Goal: Information Seeking & Learning: Learn about a topic

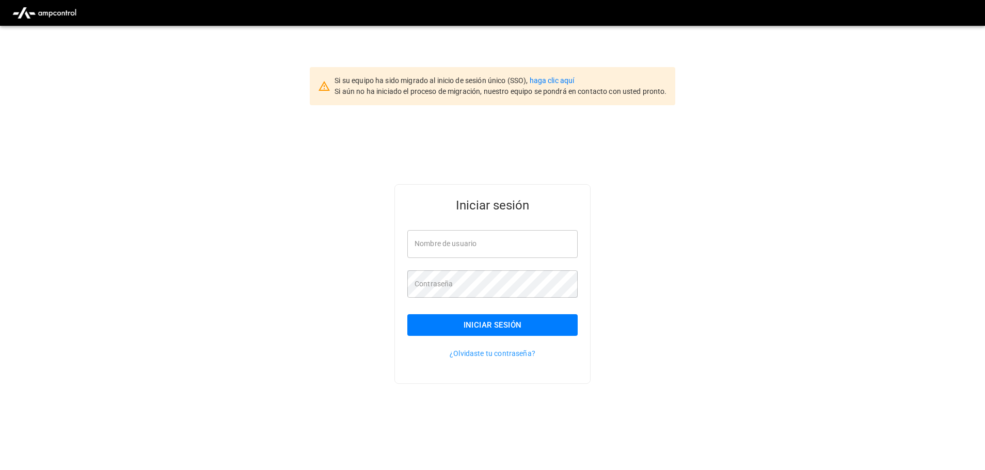
type input "**********"
click at [489, 326] on button "Iniciar sesión" at bounding box center [492, 325] width 170 height 22
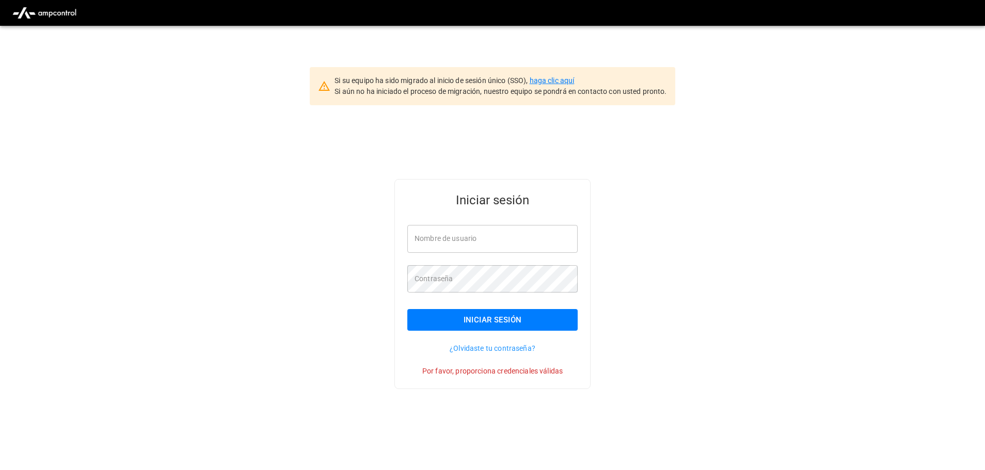
click at [553, 78] on link "haga clic aquí" at bounding box center [552, 80] width 45 height 8
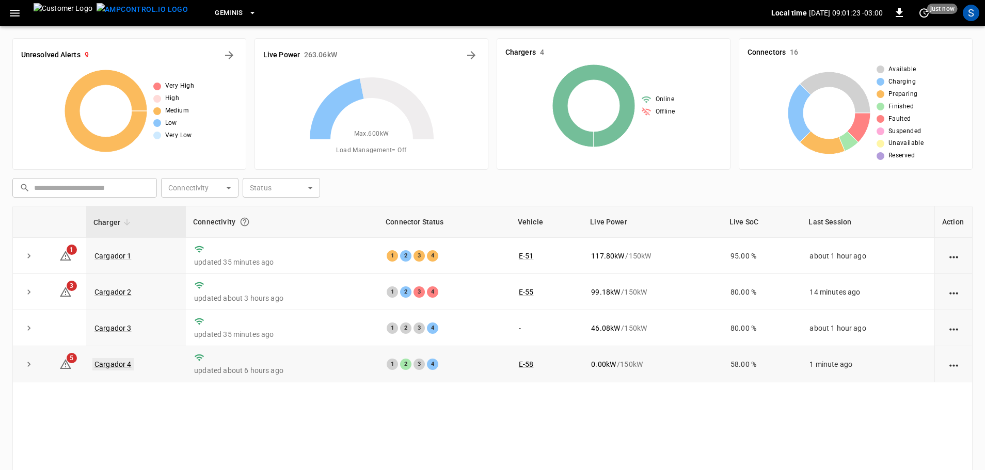
click at [121, 366] on link "Cargador 4" at bounding box center [112, 364] width 41 height 12
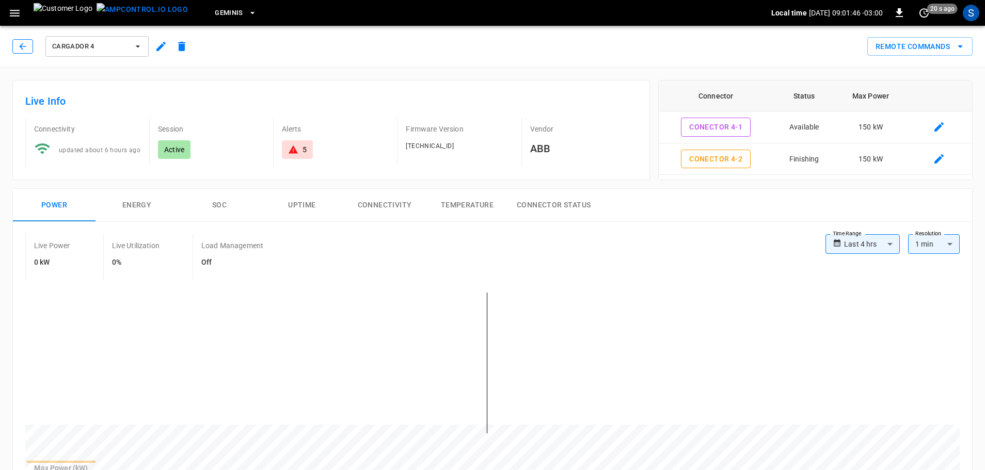
click at [19, 40] on button "button" at bounding box center [22, 46] width 21 height 14
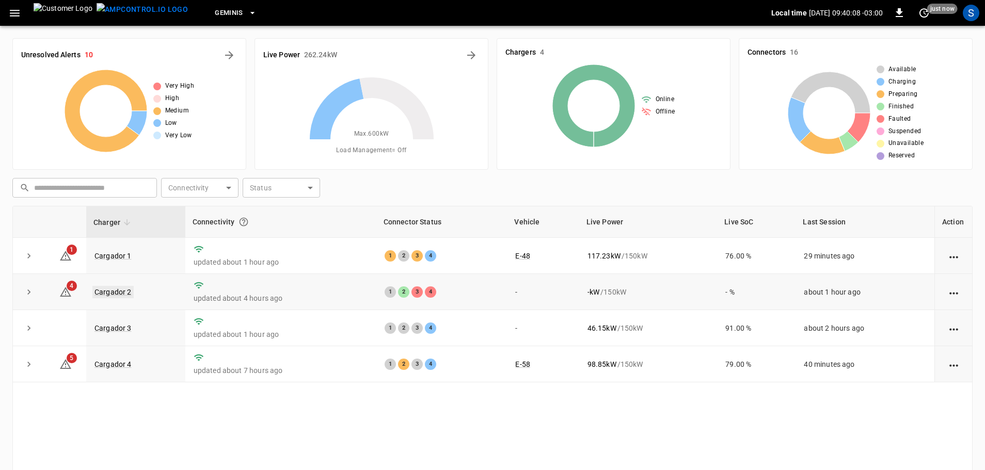
click at [121, 294] on link "Cargador 2" at bounding box center [112, 292] width 41 height 12
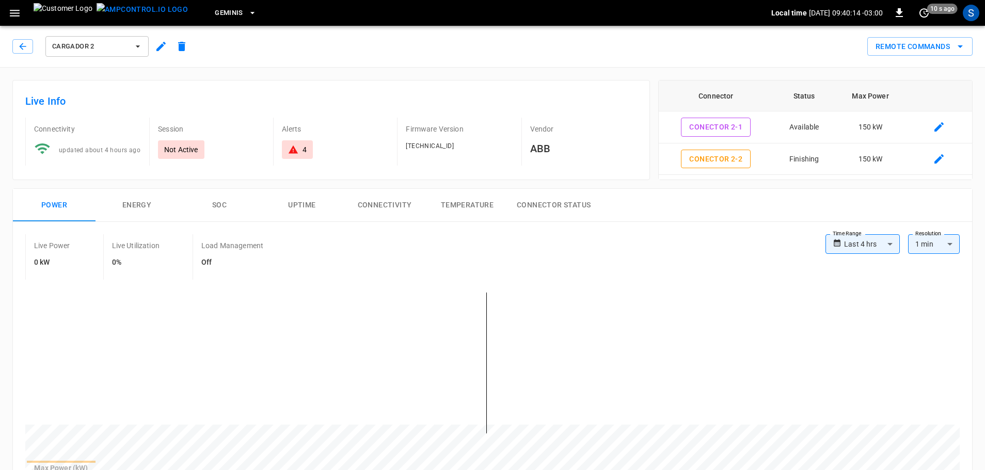
click at [11, 39] on div "Cargador 2" at bounding box center [100, 44] width 184 height 29
click at [20, 49] on icon "button" at bounding box center [23, 46] width 10 height 10
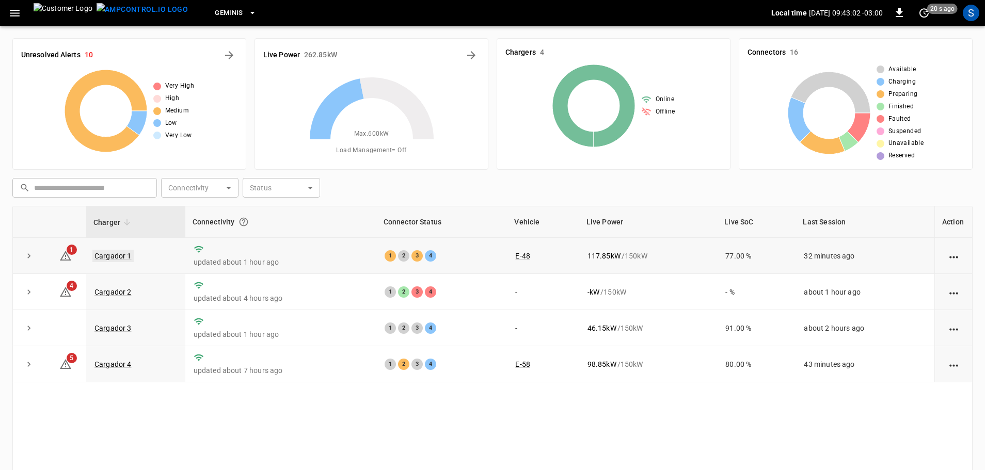
click at [115, 253] on link "Cargador 1" at bounding box center [112, 256] width 41 height 12
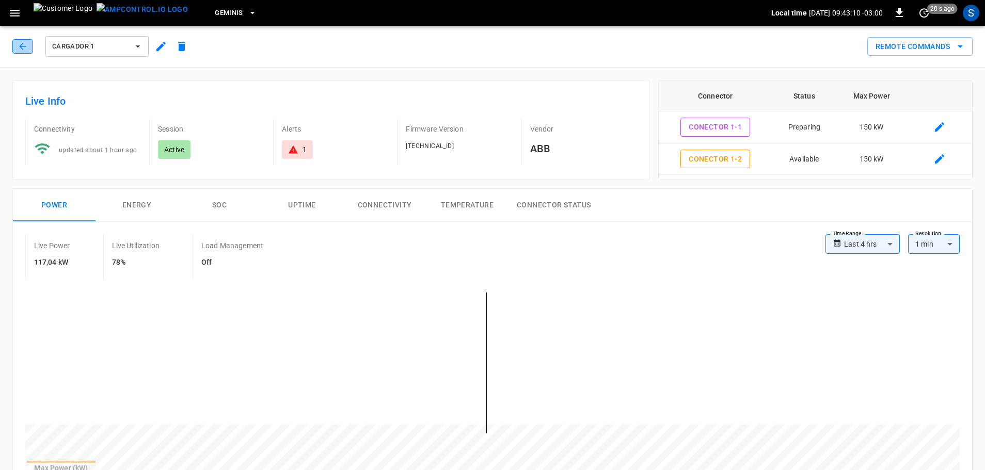
click at [29, 51] on button "button" at bounding box center [22, 46] width 21 height 14
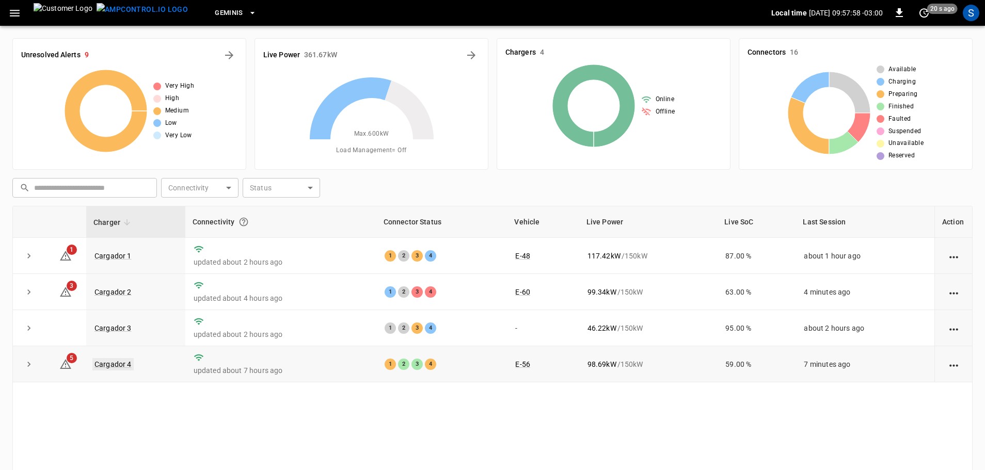
click at [124, 365] on link "Cargador 4" at bounding box center [112, 364] width 41 height 12
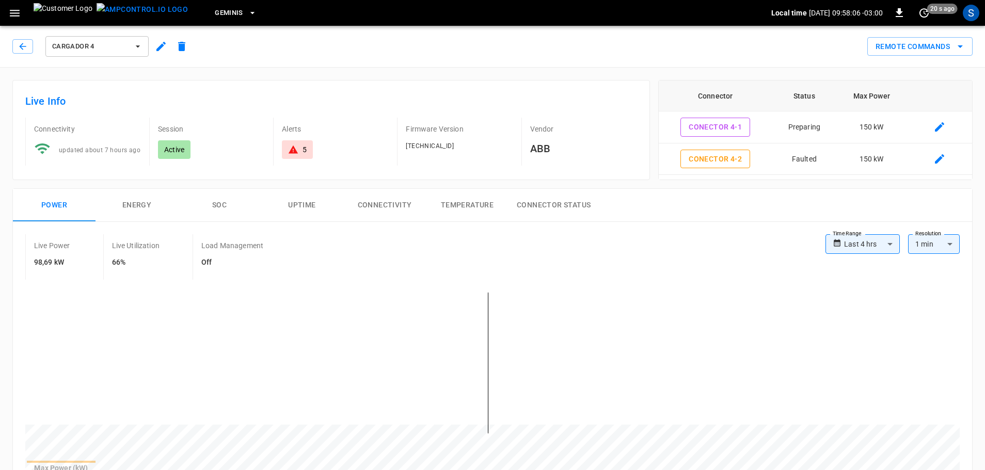
click at [18, 39] on div "Cargador 4" at bounding box center [102, 46] width 180 height 25
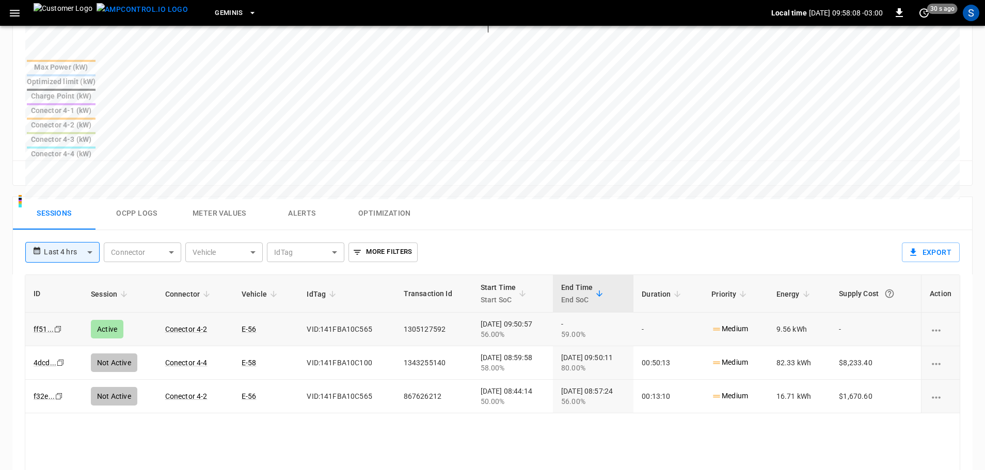
scroll to position [413, 0]
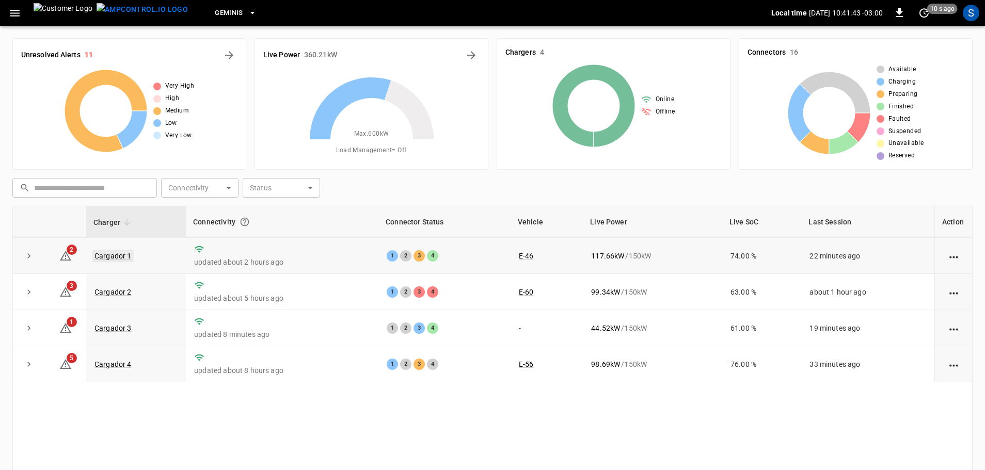
click at [122, 259] on link "Cargador 1" at bounding box center [112, 256] width 41 height 12
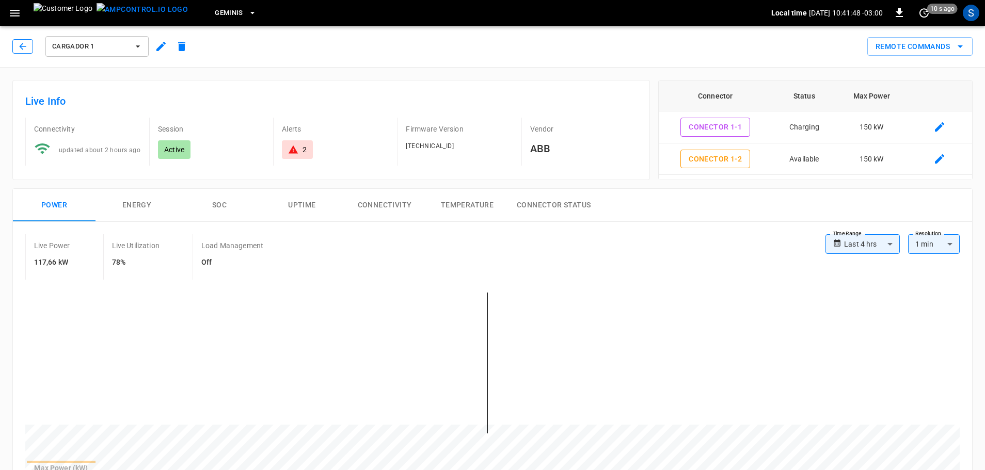
click at [30, 49] on button "button" at bounding box center [22, 46] width 21 height 14
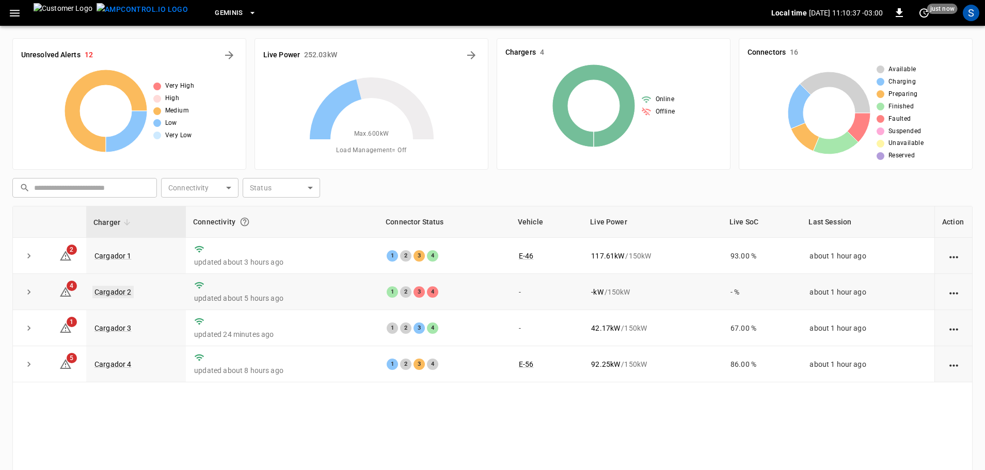
click at [123, 293] on link "Cargador 2" at bounding box center [112, 292] width 41 height 12
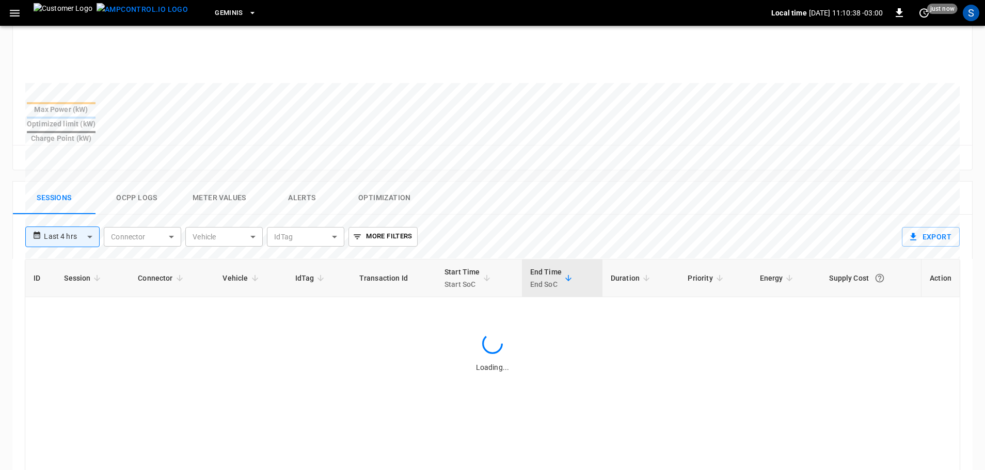
scroll to position [361, 0]
